Goal: Find specific page/section: Find specific page/section

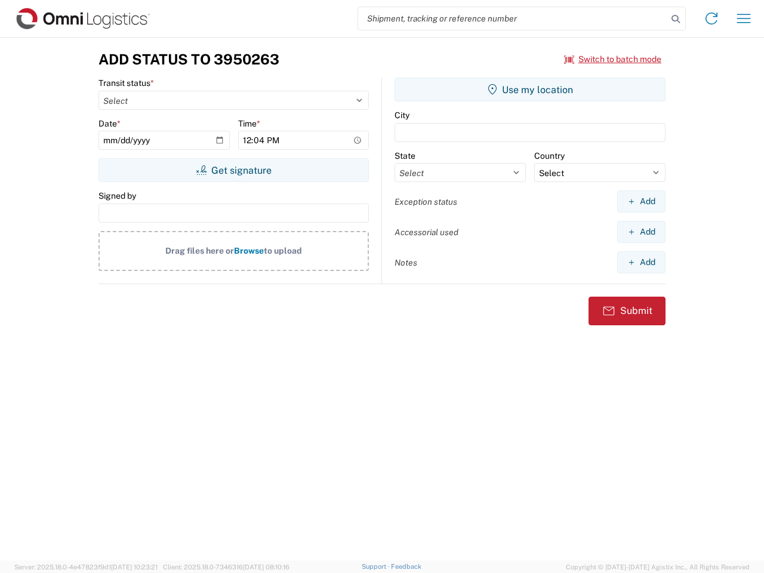
click at [513, 19] on input "search" at bounding box center [512, 18] width 309 height 23
click at [676, 19] on icon at bounding box center [676, 19] width 17 height 17
click at [712, 19] on icon at bounding box center [711, 18] width 19 height 19
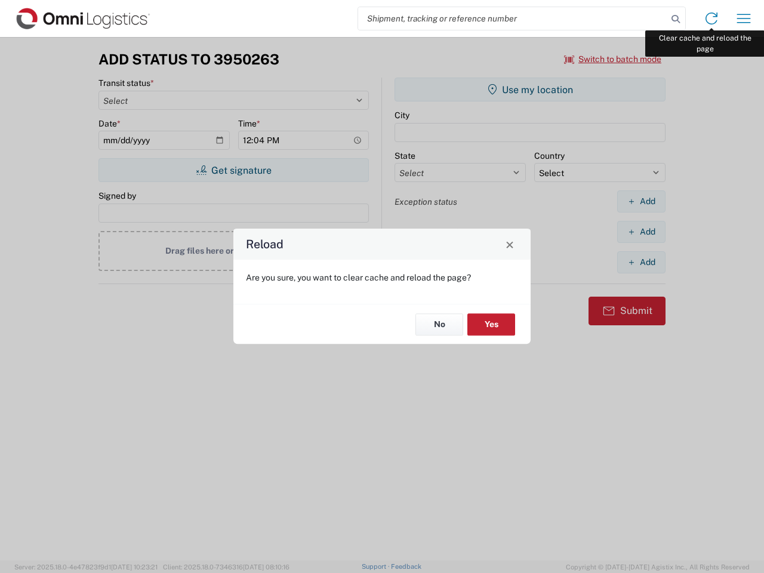
click at [744, 19] on div "Reload Are you sure, you want to clear cache and reload the page? No Yes" at bounding box center [382, 286] width 764 height 573
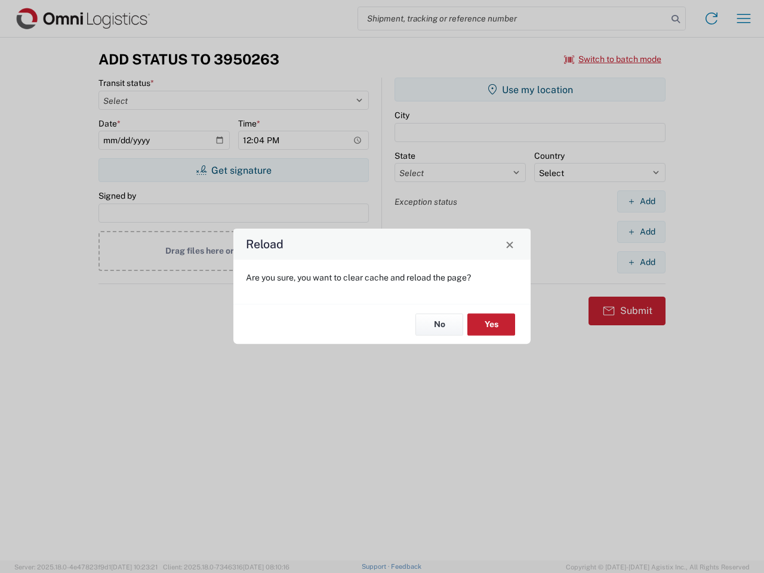
click at [613, 59] on div "Reload Are you sure, you want to clear cache and reload the page? No Yes" at bounding box center [382, 286] width 764 height 573
click at [233, 170] on div "Reload Are you sure, you want to clear cache and reload the page? No Yes" at bounding box center [382, 286] width 764 height 573
click at [530, 90] on div "Reload Are you sure, you want to clear cache and reload the page? No Yes" at bounding box center [382, 286] width 764 height 573
click at [641, 201] on div "Reload Are you sure, you want to clear cache and reload the page? No Yes" at bounding box center [382, 286] width 764 height 573
click at [641, 232] on div "Reload Are you sure, you want to clear cache and reload the page? No Yes" at bounding box center [382, 286] width 764 height 573
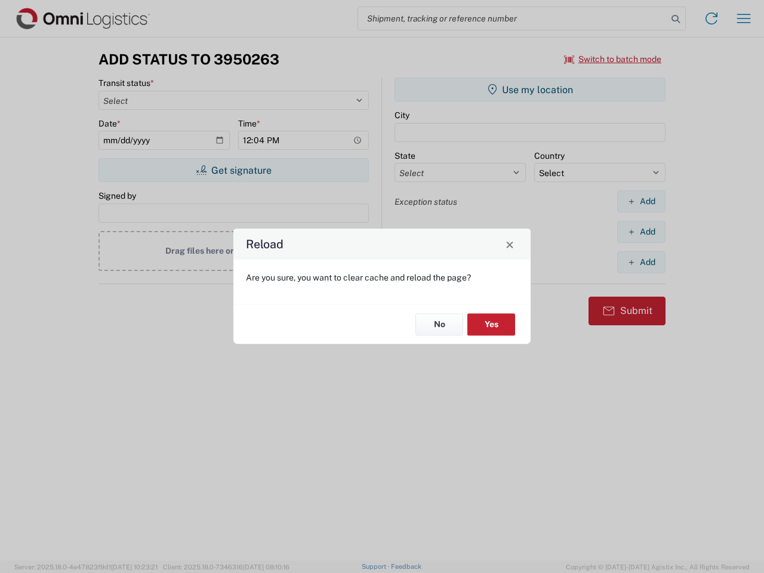
click at [641, 262] on div "Reload Are you sure, you want to clear cache and reload the page? No Yes" at bounding box center [382, 286] width 764 height 573
